Goal: Task Accomplishment & Management: Manage account settings

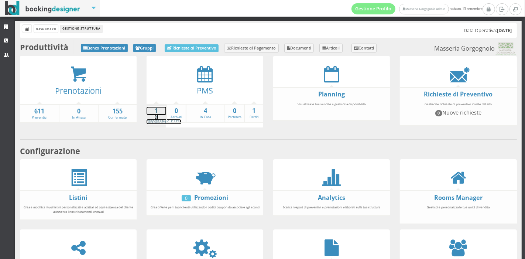
click at [154, 116] on link "1 In [GEOGRAPHIC_DATA]" at bounding box center [163, 115] width 34 height 17
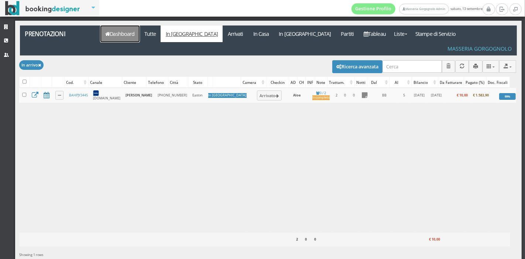
click at [113, 36] on link "Dashboard" at bounding box center [119, 33] width 39 height 17
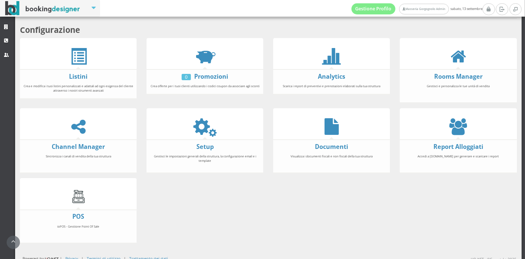
scroll to position [137, 0]
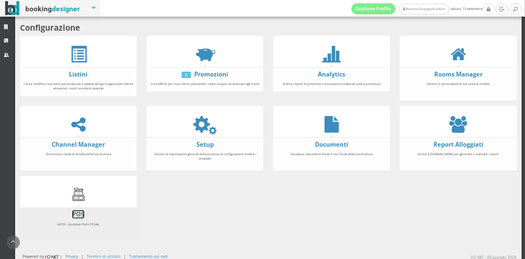
click at [77, 210] on link "POS" at bounding box center [78, 214] width 12 height 8
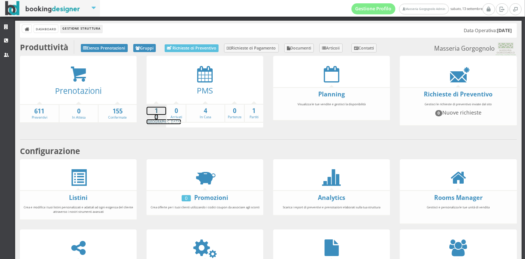
click at [158, 116] on link "1 In Arrivo" at bounding box center [163, 115] width 34 height 17
